Goal: Task Accomplishment & Management: Use online tool/utility

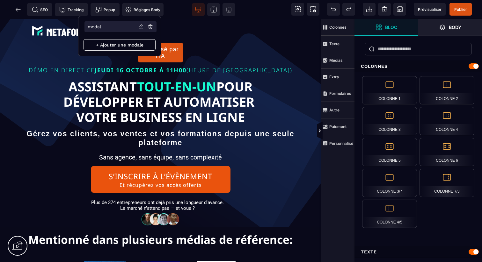
click at [122, 27] on li "modal" at bounding box center [120, 26] width 72 height 11
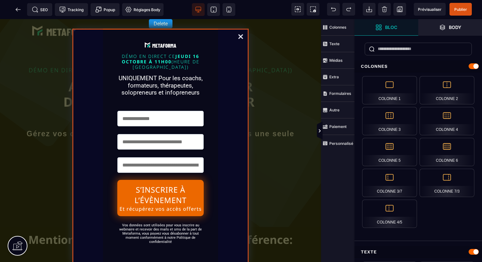
click at [233, 52] on div "DÉMO EN DIRECT [DATE][DATE] 11H00 (HEURE DE [GEOGRAPHIC_DATA]) UNIQUEMENT Pour …" at bounding box center [160, 147] width 177 height 236
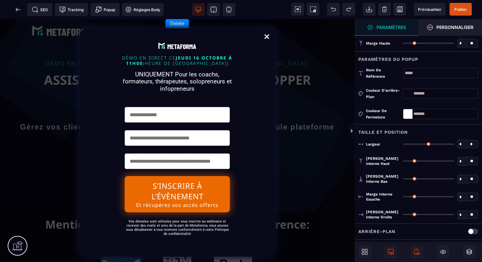
type input "**"
type input "*"
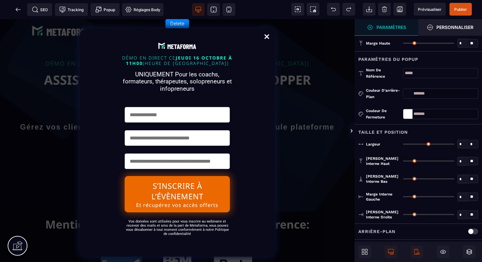
type input "*"
type input "**"
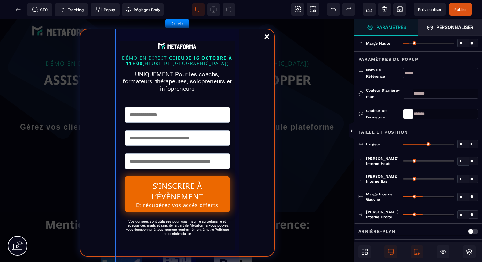
click at [238, 64] on div "DÉMO EN DIRECT [DATE][DATE] 11H00 (HEURE DE [GEOGRAPHIC_DATA]) UNIQUEMENT Pour …" at bounding box center [177, 143] width 124 height 228
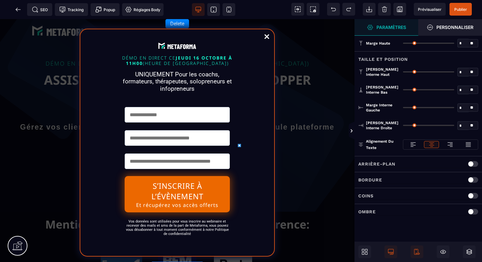
type input "*"
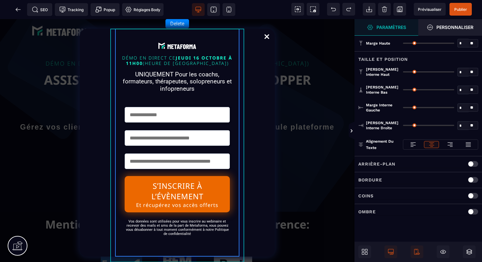
click at [241, 66] on div "DÉMO EN DIRECT [DATE][DATE] 11H00 (HEURE DE [GEOGRAPHIC_DATA]) UNIQUEMENT Pour …" at bounding box center [177, 143] width 134 height 228
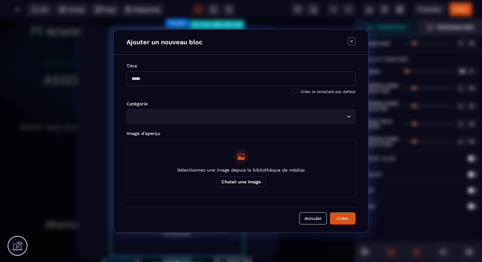
click at [217, 25] on body "B I U S A ******* Ajouter une colonne [GEOGRAPHIC_DATA]" at bounding box center [241, 131] width 482 height 262
click at [210, 78] on input "Modal window" at bounding box center [241, 78] width 229 height 15
click at [204, 77] on input "Modal window" at bounding box center [241, 78] width 229 height 15
click at [180, 79] on input "Modal window" at bounding box center [241, 78] width 229 height 15
drag, startPoint x: 179, startPoint y: 82, endPoint x: 191, endPoint y: 99, distance: 20.2
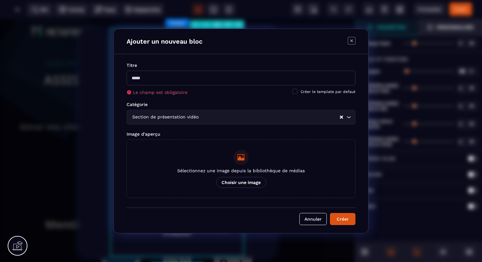
click at [180, 83] on input "Modal window" at bounding box center [241, 78] width 229 height 15
click at [179, 114] on div "Section de présentation vidéo" at bounding box center [235, 117] width 210 height 7
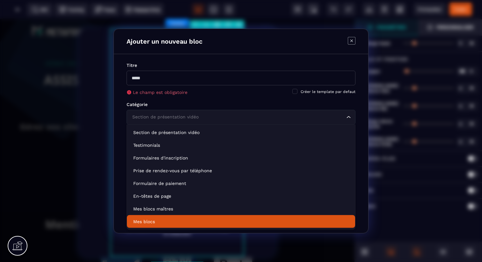
click at [163, 223] on p "Mes blocs" at bounding box center [240, 222] width 215 height 6
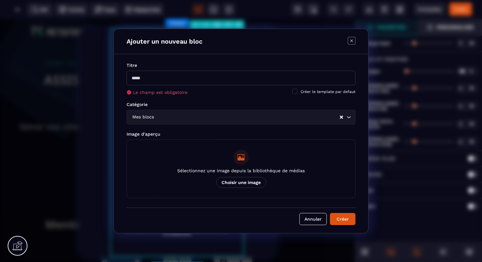
click at [346, 215] on button "Créer" at bounding box center [343, 219] width 26 height 12
click at [239, 80] on input "Modal window" at bounding box center [241, 78] width 229 height 15
click at [354, 42] on icon "Modal window" at bounding box center [352, 41] width 8 height 8
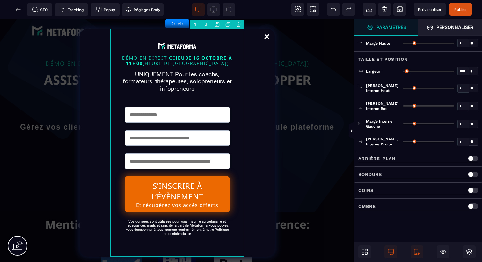
click at [216, 24] on body "B I U S A ******* Ajouter une colonne [GEOGRAPHIC_DATA]" at bounding box center [241, 131] width 482 height 262
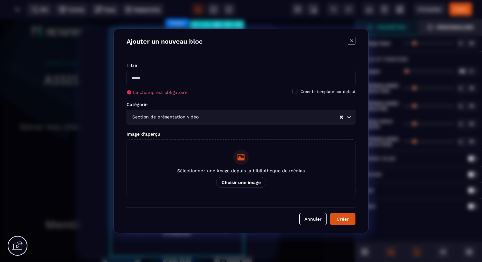
click at [214, 79] on input "Modal window" at bounding box center [241, 78] width 229 height 15
click at [244, 120] on input "Search for option" at bounding box center [269, 117] width 139 height 7
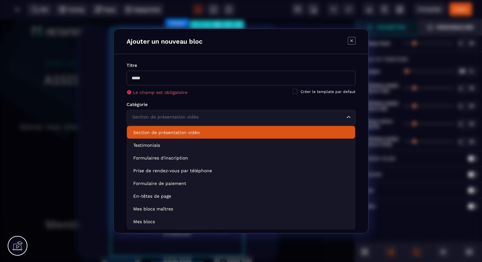
click at [221, 118] on input "Search for option" at bounding box center [238, 117] width 214 height 7
click at [221, 101] on div "Titre Le champ est obligatoire Créer le template par defaut Catégorie Section d…" at bounding box center [241, 130] width 229 height 136
click at [224, 89] on div "Le champ est obligatoire Créer le template par defaut" at bounding box center [241, 92] width 229 height 6
click at [118, 117] on div "Titre Le champ est obligatoire Créer le template par defaut Catégorie Section d…" at bounding box center [241, 143] width 254 height 179
click at [224, 82] on input "Modal window" at bounding box center [241, 78] width 229 height 15
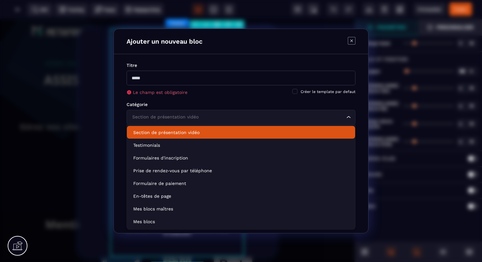
click at [354, 42] on icon "Modal window" at bounding box center [352, 41] width 8 height 8
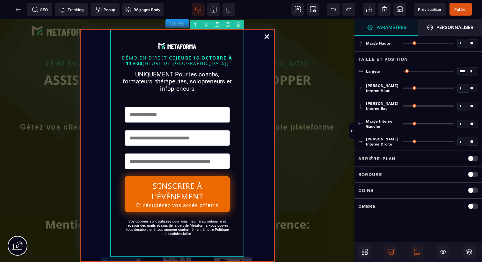
click at [250, 56] on div "DÉMO EN DIRECT [DATE][DATE] 11H00 (HEURE DE [GEOGRAPHIC_DATA]) UNIQUEMENT Pour …" at bounding box center [177, 143] width 195 height 228
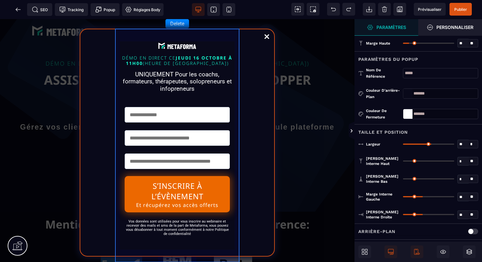
click at [210, 40] on div "DÉMO EN DIRECT [DATE][DATE] 11H00 (HEURE DE [GEOGRAPHIC_DATA]) UNIQUEMENT Pour …" at bounding box center [177, 143] width 124 height 228
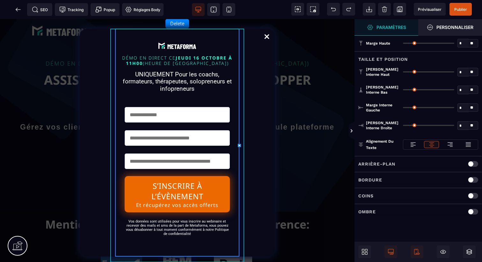
click at [240, 40] on div "DÉMO EN DIRECT [DATE][DATE] 11H00 (HEURE DE [GEOGRAPHIC_DATA]) UNIQUEMENT Pour …" at bounding box center [177, 143] width 134 height 228
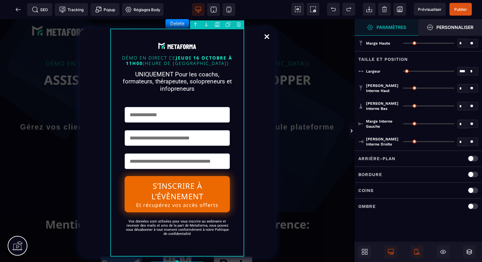
click at [227, 22] on icon at bounding box center [228, 23] width 3 height 3
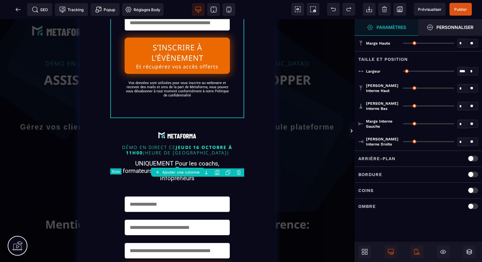
scroll to position [188, 0]
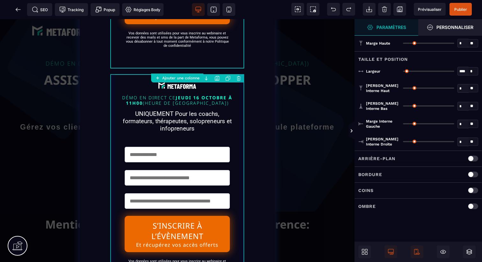
click at [241, 113] on div "DÉMO EN DIRECT [DATE][DATE] 11H00 (HEURE DE [GEOGRAPHIC_DATA]) UNIQUEMENT Pour …" at bounding box center [177, 183] width 134 height 228
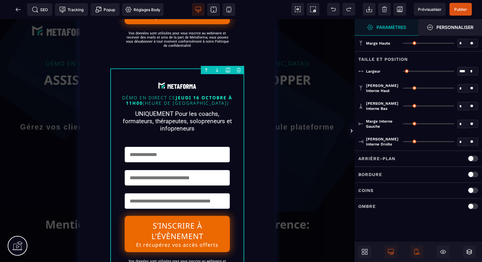
click at [241, 70] on body "B I U S A ******* Ajouter une colonne Row" at bounding box center [241, 131] width 482 height 262
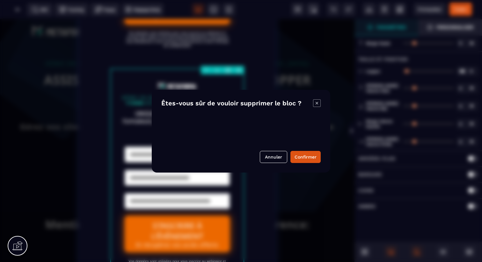
click at [298, 155] on button "Confirmer" at bounding box center [305, 157] width 30 height 12
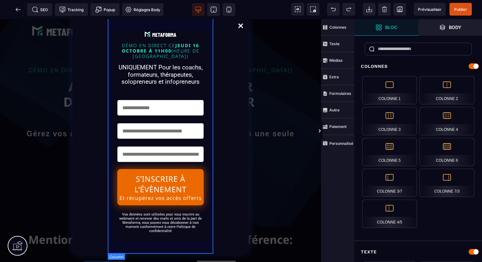
scroll to position [0, 0]
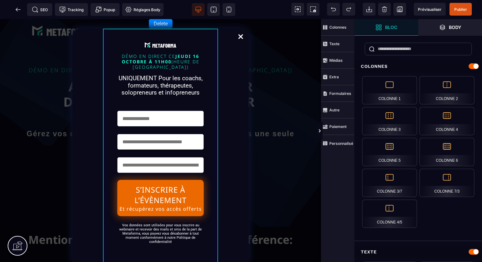
click at [217, 97] on div "DÉMO EN DIRECT [DATE][DATE] 11H00 (HEURE DE [GEOGRAPHIC_DATA]) UNIQUEMENT Pour …" at bounding box center [160, 147] width 115 height 236
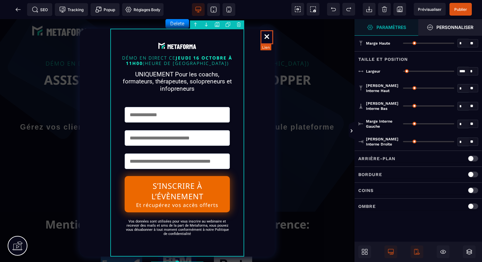
click at [267, 35] on link "Close" at bounding box center [266, 37] width 13 height 14
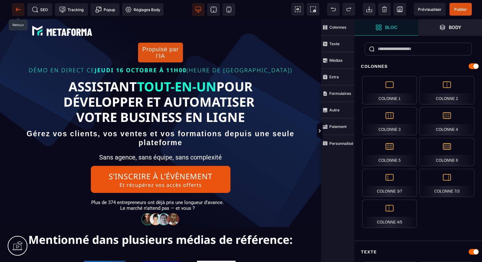
click at [14, 7] on span at bounding box center [18, 9] width 13 height 13
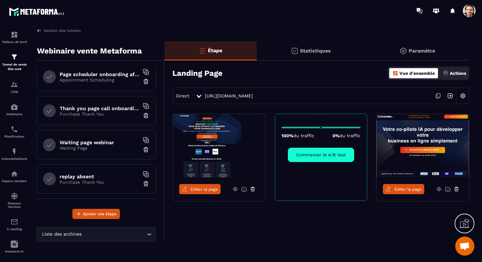
scroll to position [243, 0]
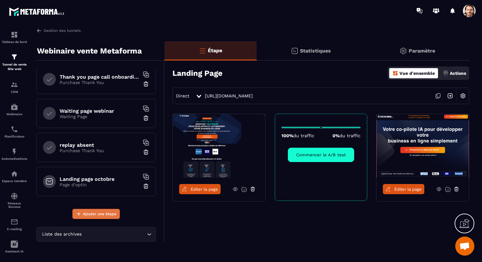
click at [105, 210] on button "Ajouter une étape" at bounding box center [95, 214] width 47 height 10
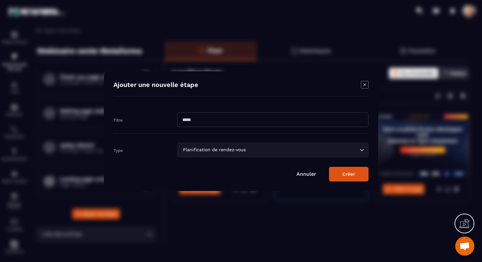
click at [231, 149] on div "Planification de rendez-vous" at bounding box center [270, 150] width 178 height 7
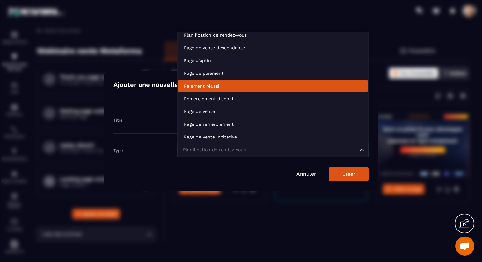
scroll to position [0, 0]
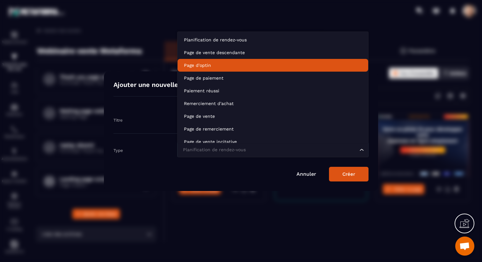
click at [222, 68] on p "Page d'optin" at bounding box center [273, 65] width 178 height 6
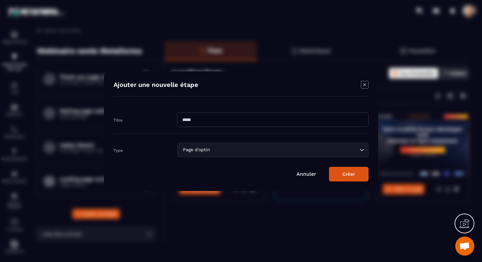
click at [217, 123] on input "Modal window" at bounding box center [272, 120] width 191 height 15
type input "****"
click at [361, 174] on button "Créer" at bounding box center [349, 174] width 40 height 15
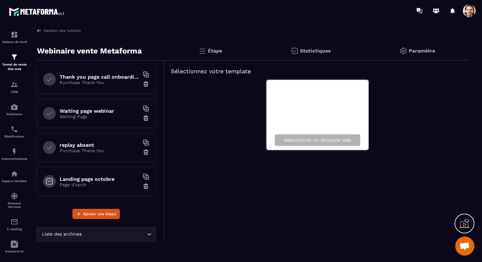
scroll to position [277, 0]
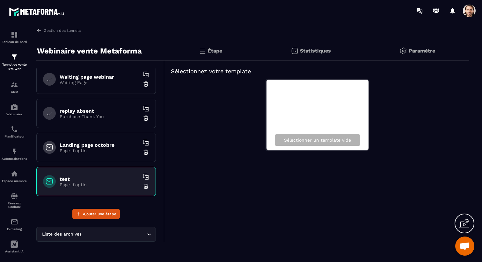
click at [111, 176] on h6 "test" at bounding box center [100, 179] width 80 height 6
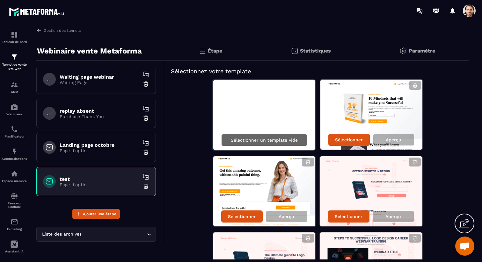
click at [292, 139] on p "Sélectionner un template vide" at bounding box center [264, 140] width 67 height 5
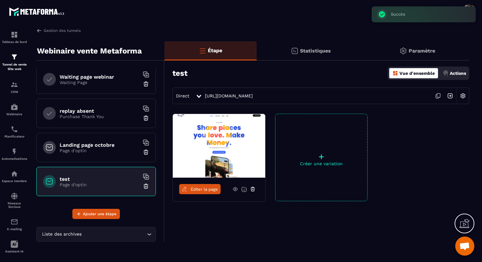
click at [208, 188] on span "Éditer la page" at bounding box center [204, 189] width 27 height 5
